Goal: Navigation & Orientation: Find specific page/section

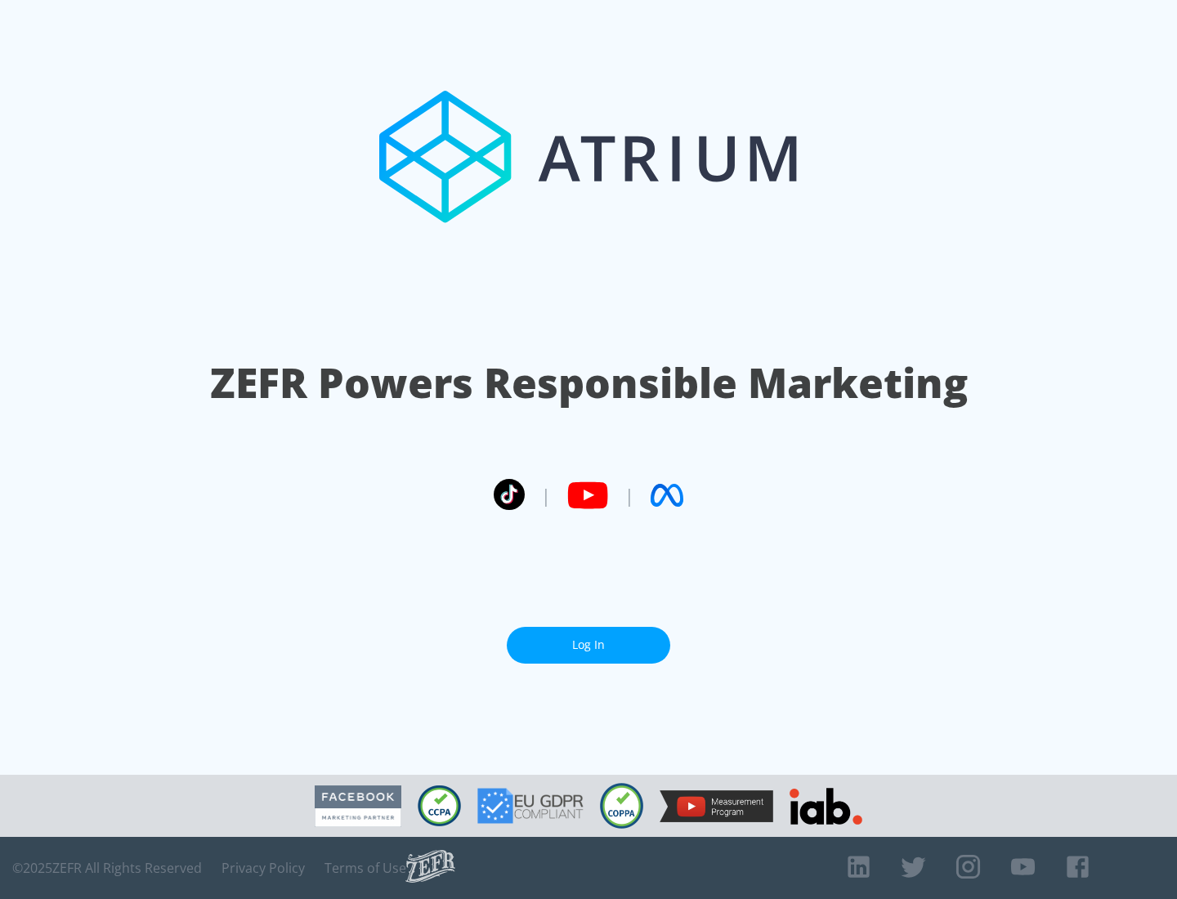
click at [589, 645] on link "Log In" at bounding box center [589, 645] width 164 height 37
